Goal: Find specific page/section: Find specific page/section

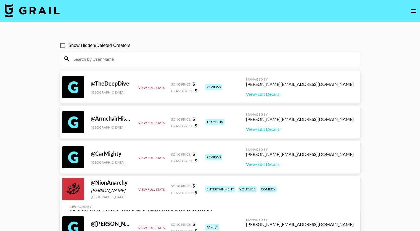
click at [113, 57] on input at bounding box center [213, 58] width 287 height 9
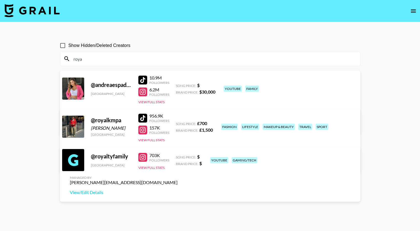
type input "roya"
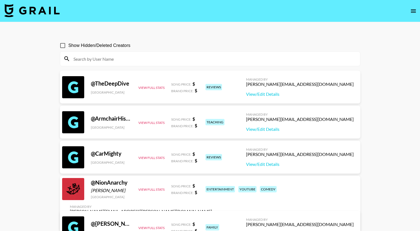
click at [84, 60] on input at bounding box center [213, 58] width 287 height 9
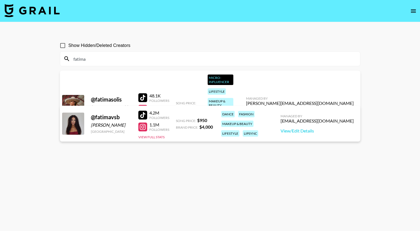
click at [91, 52] on div "fatima" at bounding box center [210, 59] width 300 height 14
click at [88, 55] on input "fatima" at bounding box center [213, 58] width 287 height 9
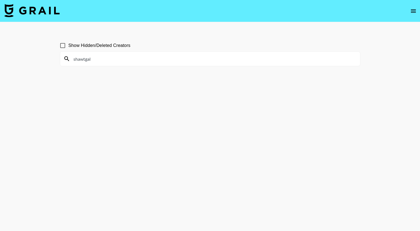
click at [109, 57] on input "shawtgal" at bounding box center [213, 58] width 287 height 9
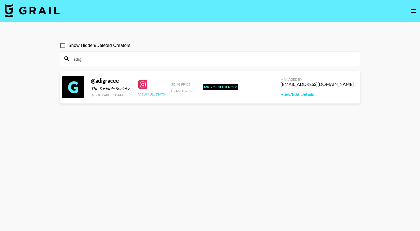
click at [144, 93] on button "View Full Stats" at bounding box center [151, 94] width 26 height 4
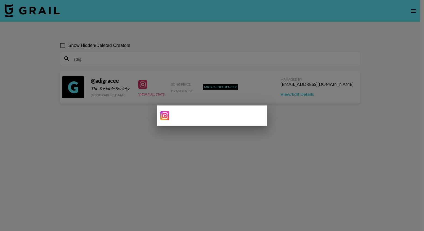
click at [136, 114] on div at bounding box center [212, 115] width 424 height 231
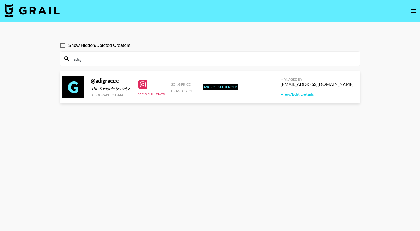
click at [103, 83] on div "@ adigracee" at bounding box center [111, 80] width 41 height 7
click at [90, 58] on input "adig" at bounding box center [213, 58] width 287 height 9
click at [111, 55] on input "adig" at bounding box center [213, 58] width 287 height 9
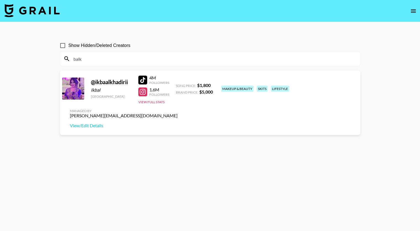
click at [98, 55] on input "balk" at bounding box center [213, 58] width 287 height 9
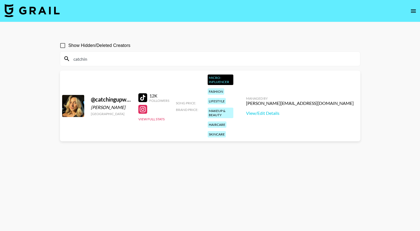
click at [78, 60] on input "catchin" at bounding box center [213, 58] width 287 height 9
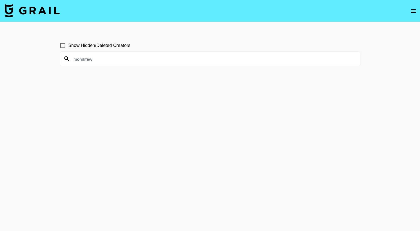
click at [77, 57] on input "momlifew" at bounding box center [213, 58] width 287 height 9
type input "abigailmartiin"
click at [83, 56] on input "abigailmartiin" at bounding box center [213, 58] width 287 height 9
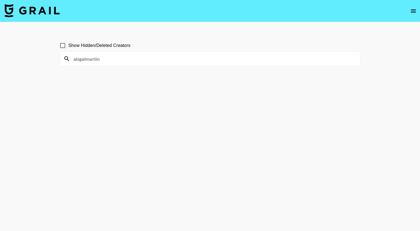
click at [83, 56] on input "abigailmartiin" at bounding box center [213, 58] width 287 height 9
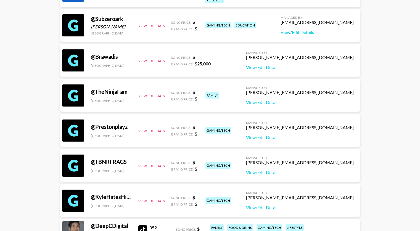
scroll to position [836, 0]
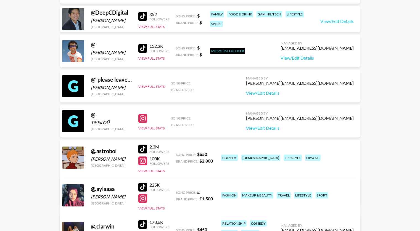
click at [246, 155] on div "lgbtq+" at bounding box center [260, 158] width 39 height 6
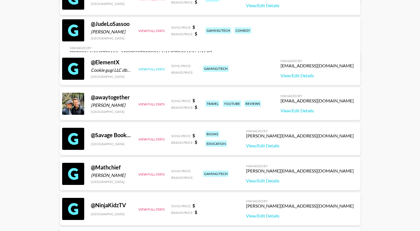
scroll to position [0, 0]
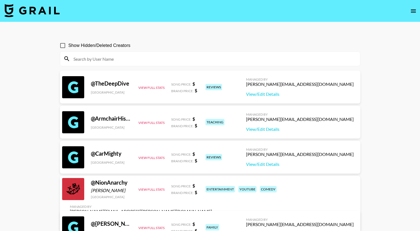
click at [109, 60] on input at bounding box center [213, 58] width 287 height 9
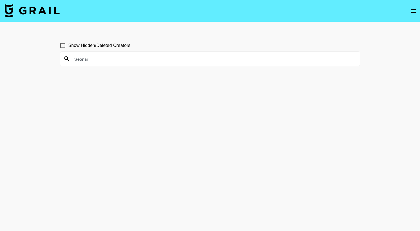
type input "raeonar"
